Goal: Subscribe to service/newsletter

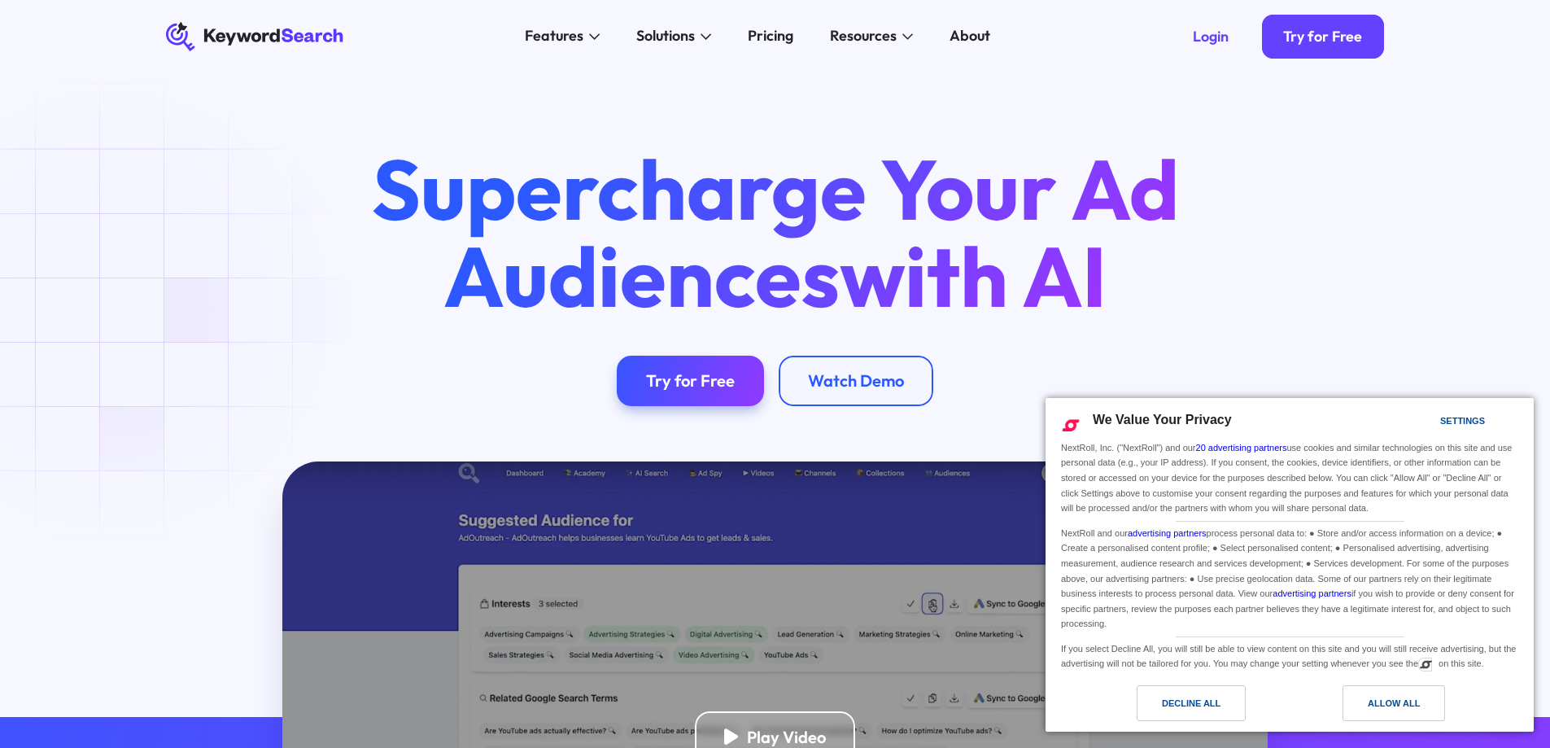
click at [1366, 707] on div "Allow All" at bounding box center [1394, 703] width 103 height 36
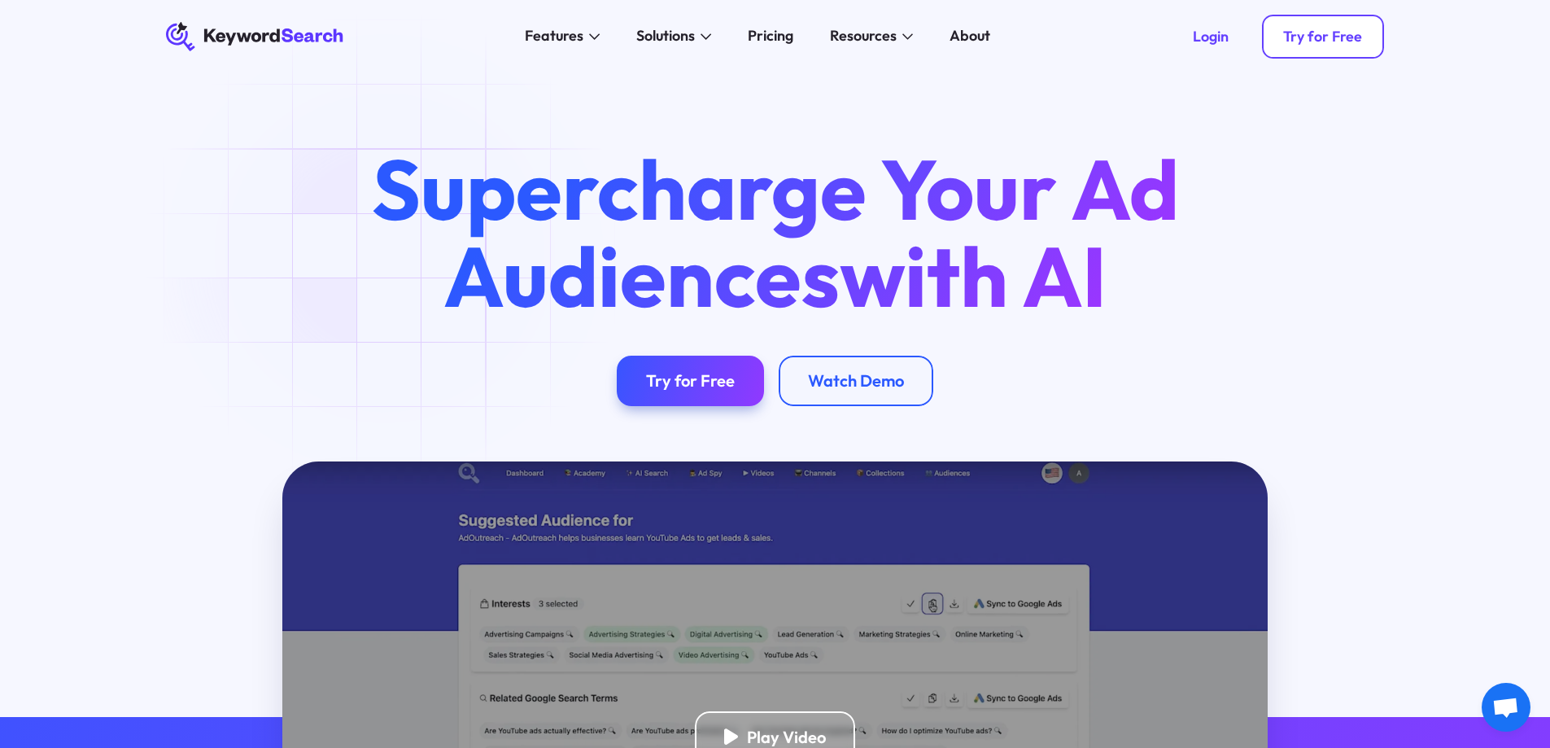
click at [1303, 37] on div "Try for Free" at bounding box center [1322, 37] width 79 height 18
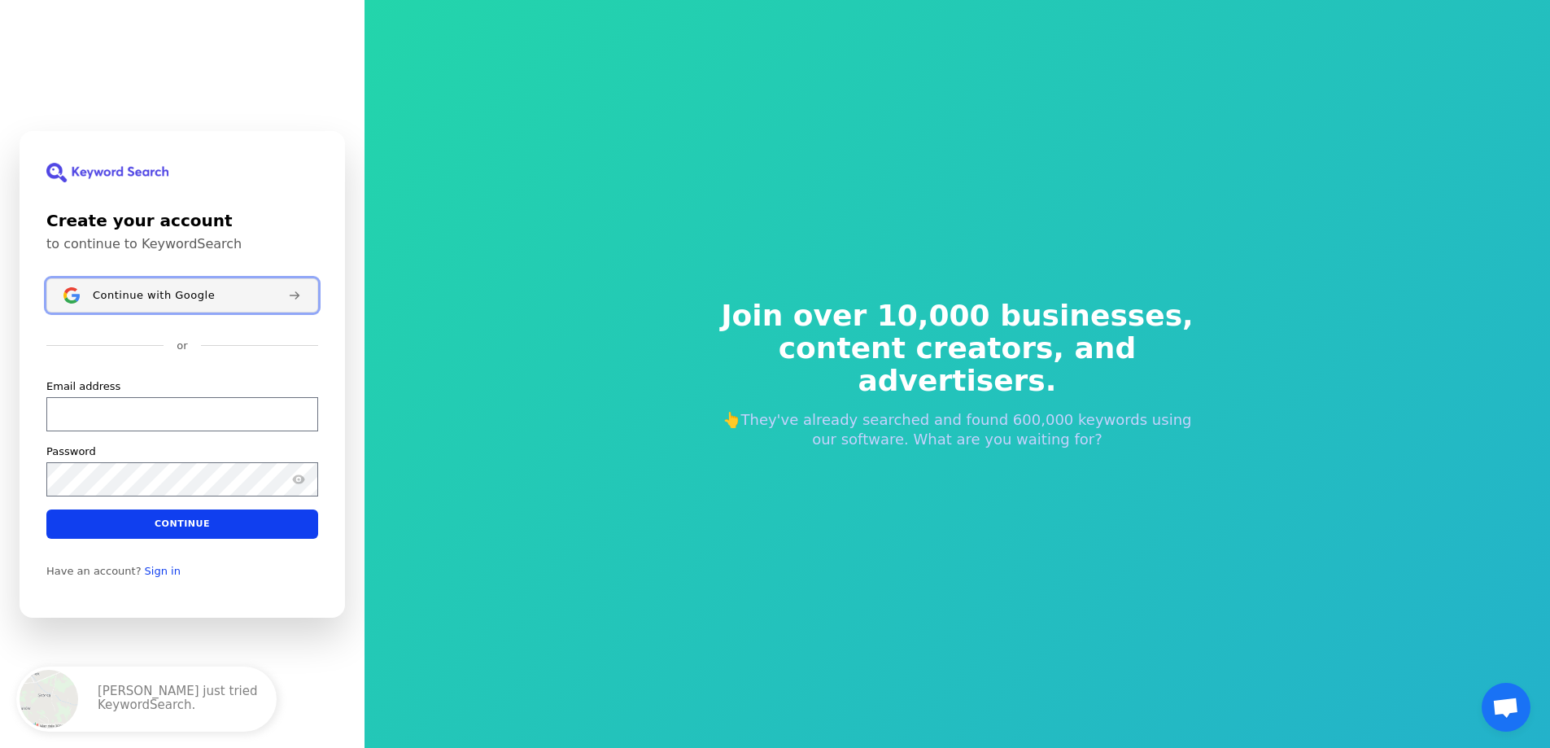
click at [133, 281] on button "Continue with Google" at bounding box center [182, 295] width 272 height 34
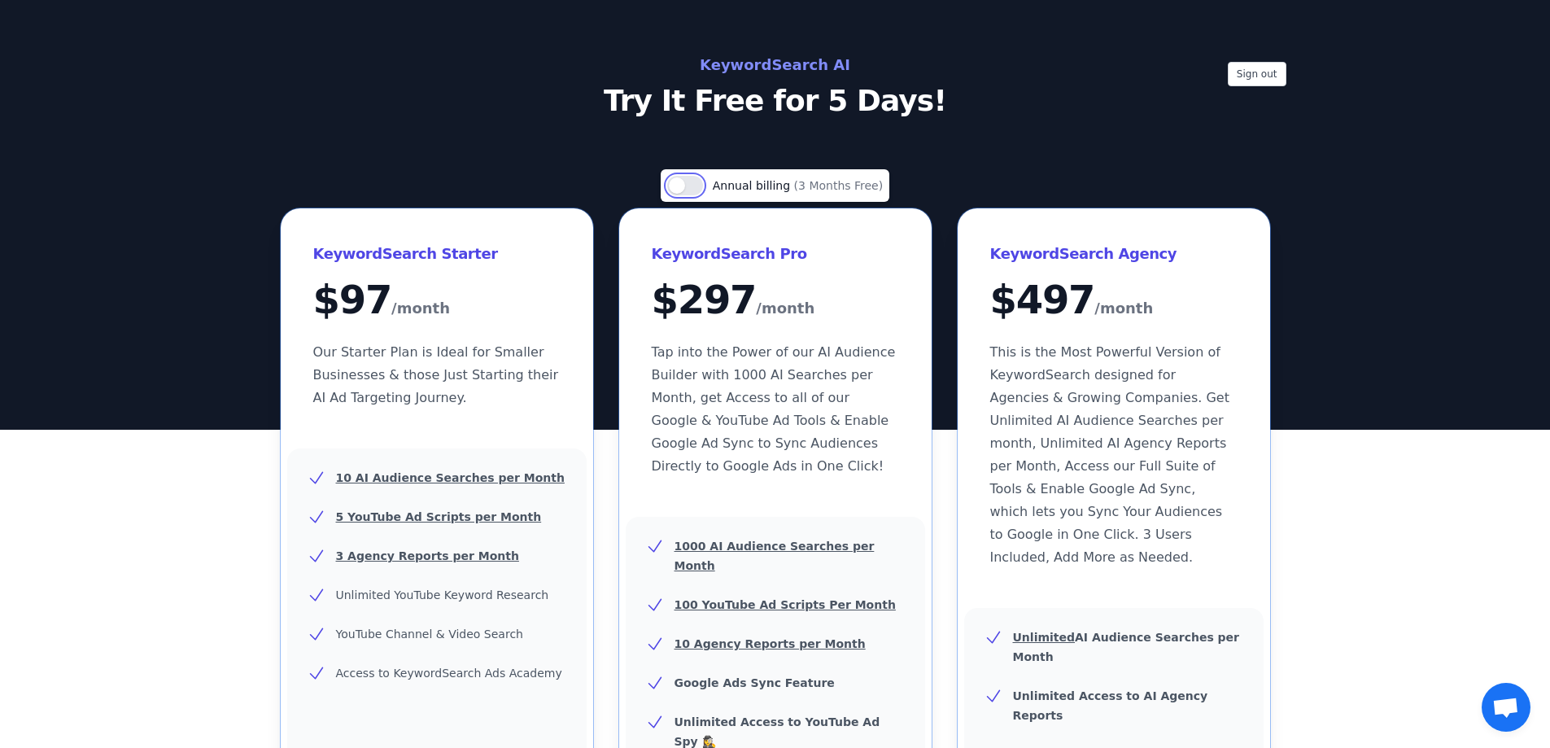
click at [702, 181] on button "Use setting" at bounding box center [685, 186] width 36 height 20
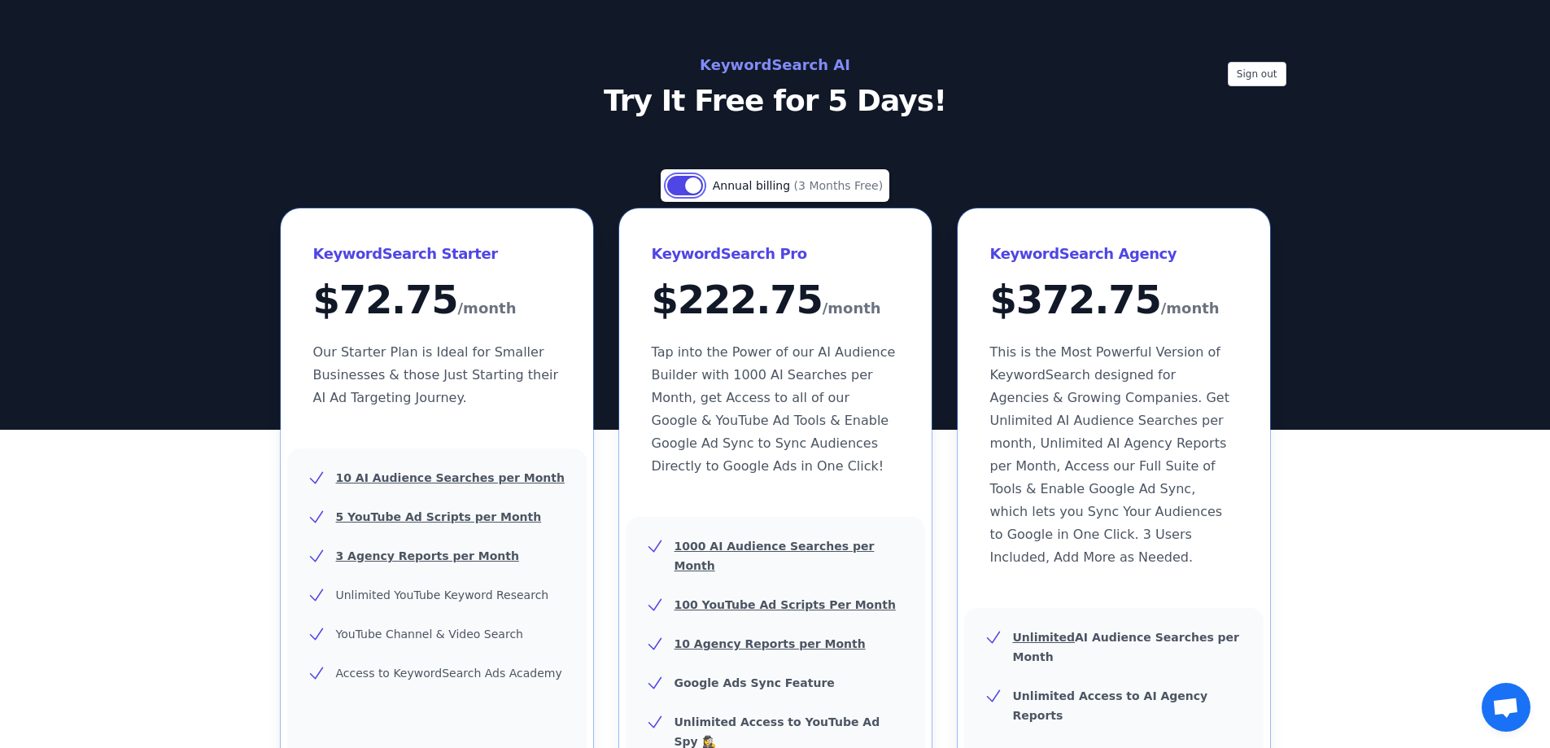
click at [675, 190] on button "Use setting" at bounding box center [685, 186] width 36 height 20
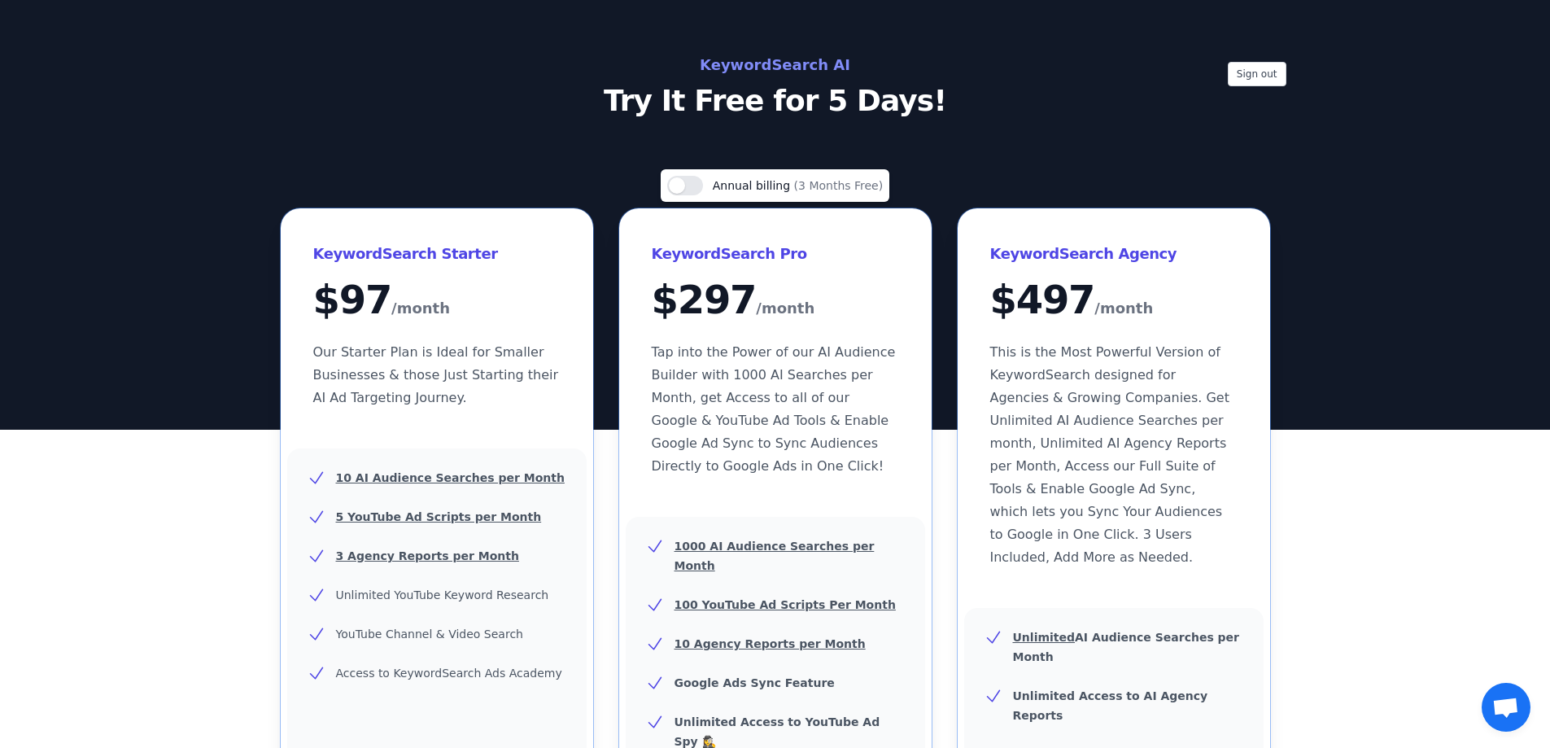
click at [717, 187] on div "Use setting Annual billing (3 Months Free)" at bounding box center [775, 186] width 216 height 20
click at [698, 181] on button "Use setting" at bounding box center [685, 186] width 36 height 20
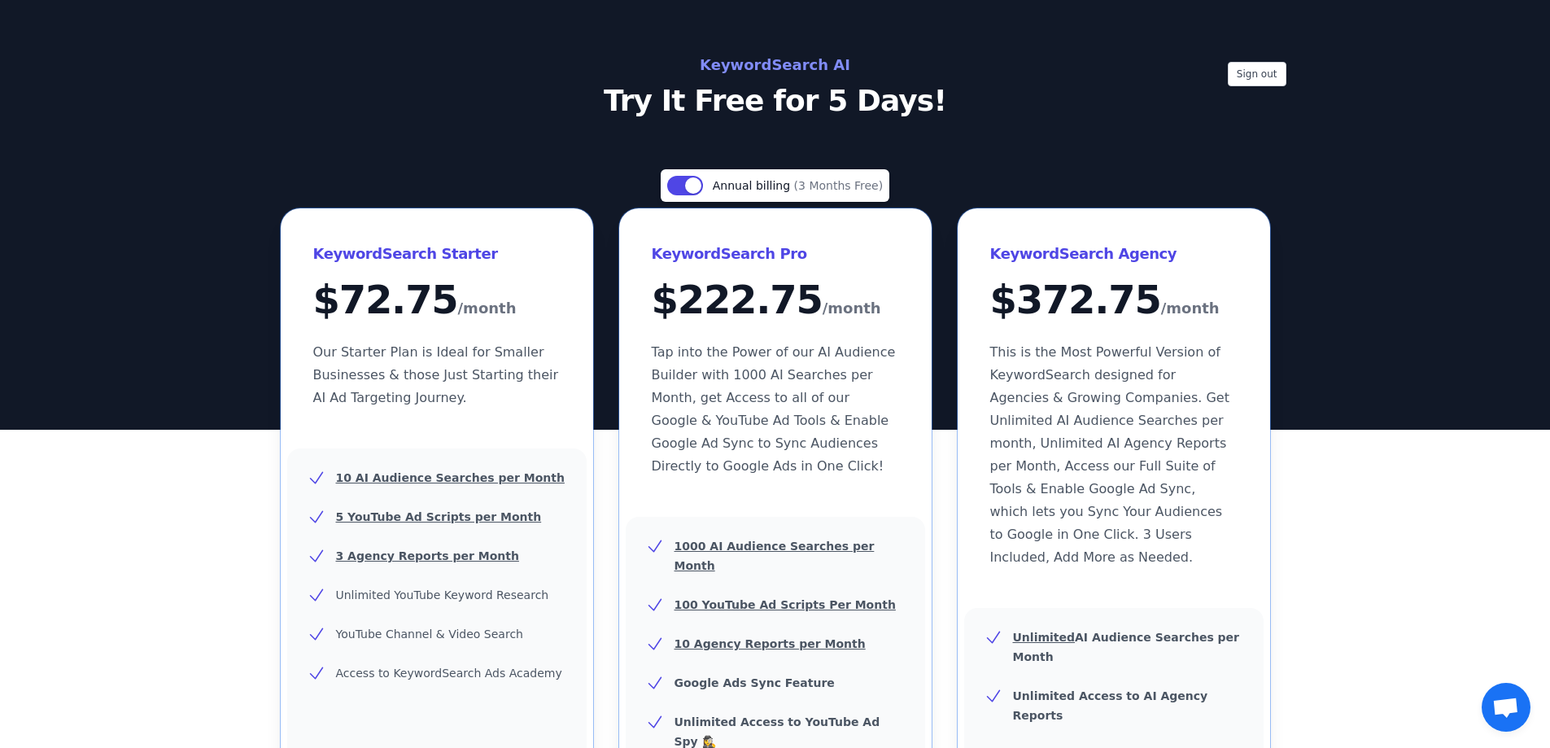
click at [765, 98] on p "Try It Free for 5 Days!" at bounding box center [775, 101] width 729 height 33
click at [790, 50] on div "Sign out KeywordSearch AI Try It Free for 5 Days!" at bounding box center [775, 215] width 1550 height 430
click at [1250, 68] on button "Sign out" at bounding box center [1257, 74] width 59 height 24
